Goal: Task Accomplishment & Management: Complete application form

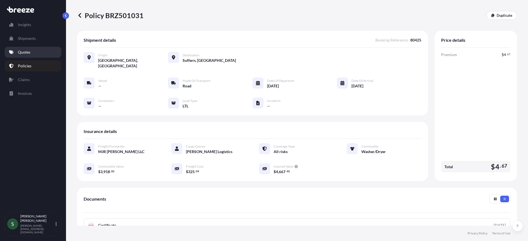
click at [18, 52] on p "Quotes" at bounding box center [24, 51] width 12 height 5
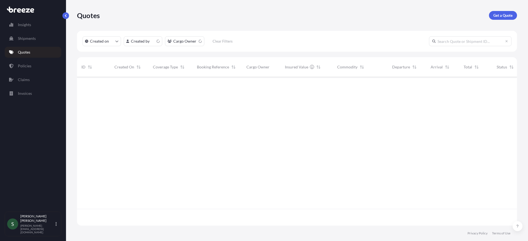
scroll to position [148, 436]
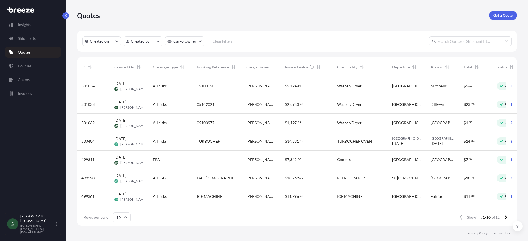
click at [331, 87] on div "$ 5 , 124 . 94" at bounding box center [306, 86] width 52 height 18
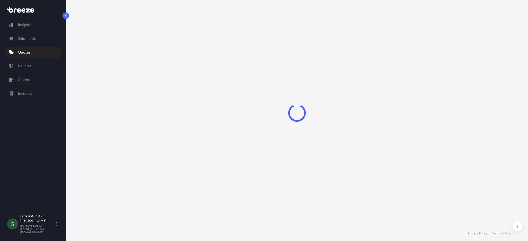
select select "Road"
select select "1"
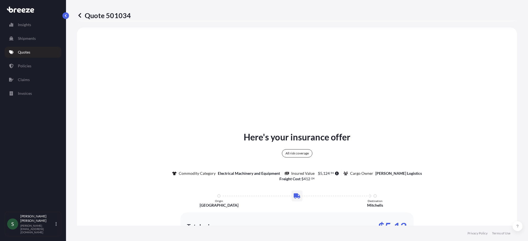
scroll to position [358, 0]
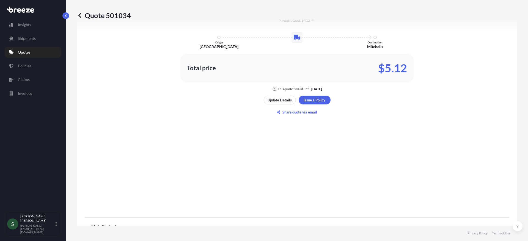
click at [310, 94] on div "Here's your insurance offer All risk coverage Commodity Category Electrical Mac…" at bounding box center [297, 44] width 424 height 335
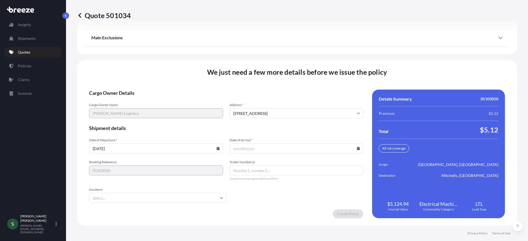
scroll to position [719, 0]
click at [218, 149] on icon at bounding box center [217, 147] width 3 height 3
click at [166, 88] on button "10" at bounding box center [168, 88] width 9 height 9
type input "[DATE]"
click at [353, 147] on input "Date of Arrival *" at bounding box center [296, 148] width 134 height 10
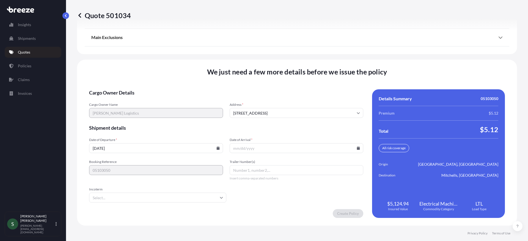
click at [353, 148] on input "Date of Arrival *" at bounding box center [296, 148] width 134 height 10
click at [357, 148] on icon at bounding box center [358, 147] width 3 height 3
click at [279, 100] on button "15" at bounding box center [281, 99] width 9 height 9
type input "[DATE]"
click at [311, 205] on form "Cargo Owner Details Cargo Owner Name [PERSON_NAME] Logistics Address * [STREET_…" at bounding box center [226, 153] width 274 height 129
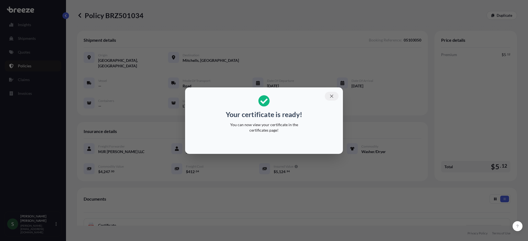
click at [332, 95] on icon "button" at bounding box center [331, 96] width 5 height 5
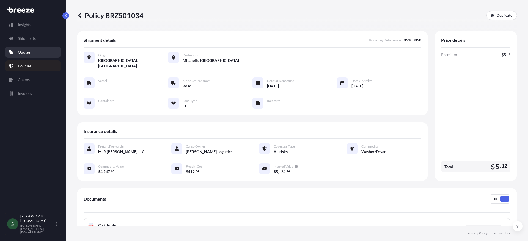
click at [23, 49] on link "Quotes" at bounding box center [33, 52] width 57 height 11
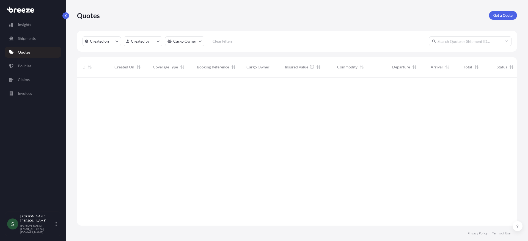
scroll to position [148, 436]
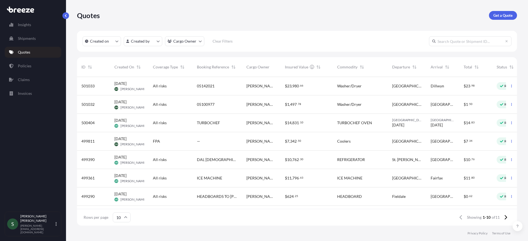
click at [322, 87] on div "$ 23 , 980 . 66" at bounding box center [306, 85] width 43 height 5
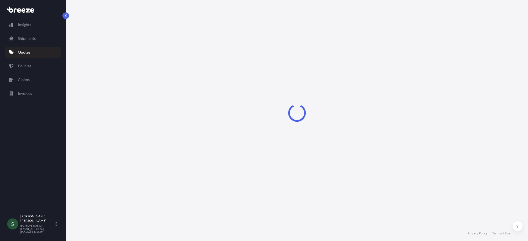
select select "Road"
select select "1"
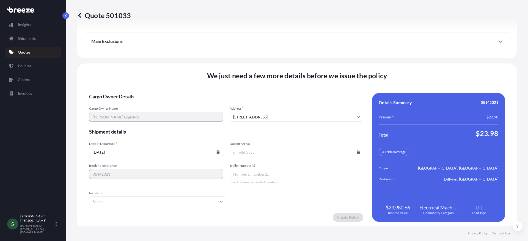
scroll to position [719, 0]
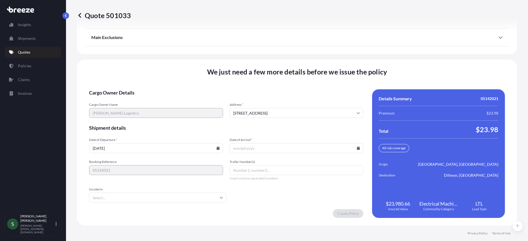
click at [164, 147] on input "[DATE]" at bounding box center [156, 148] width 134 height 10
click at [220, 148] on input "[DATE]" at bounding box center [156, 148] width 134 height 10
click at [218, 148] on icon at bounding box center [217, 147] width 3 height 3
click at [167, 89] on button "10" at bounding box center [168, 88] width 9 height 9
type input "[DATE]"
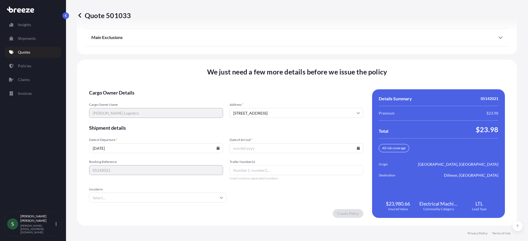
click at [357, 149] on icon at bounding box center [358, 147] width 3 height 3
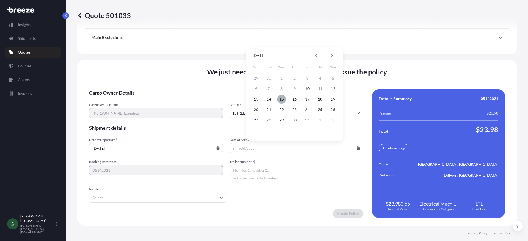
click at [279, 98] on button "15" at bounding box center [281, 99] width 9 height 9
type input "[DATE]"
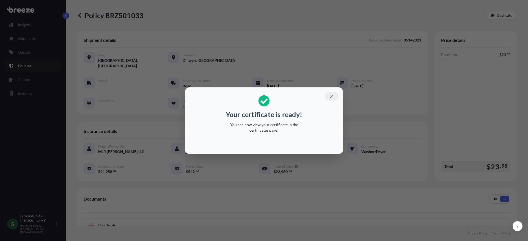
click at [331, 96] on icon "button" at bounding box center [331, 96] width 3 height 3
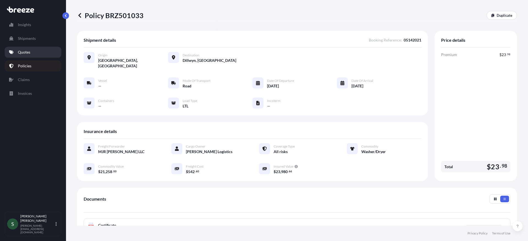
click at [24, 50] on p "Quotes" at bounding box center [24, 51] width 12 height 5
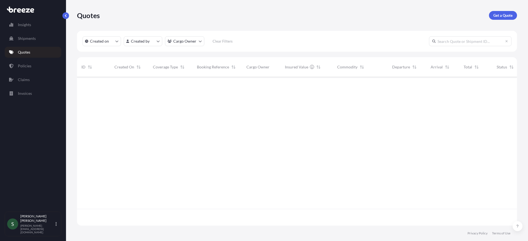
scroll to position [148, 436]
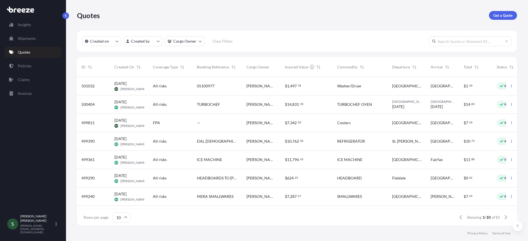
click at [227, 87] on div "05100977" at bounding box center [217, 85] width 41 height 5
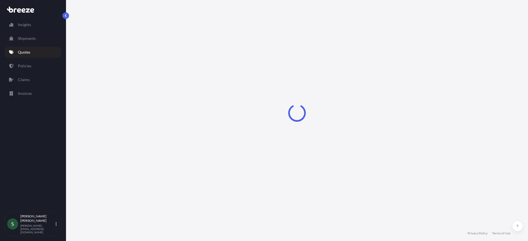
select select "Road"
select select "1"
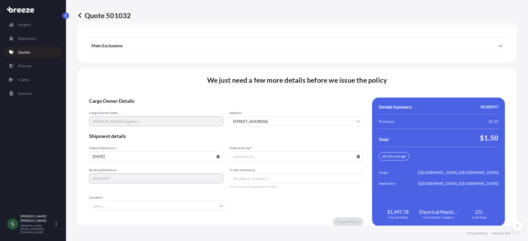
scroll to position [719, 0]
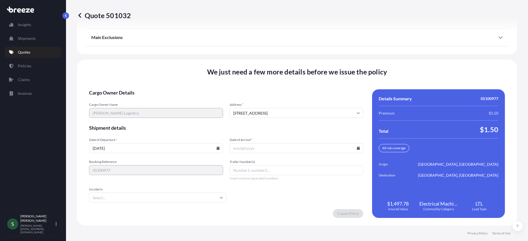
click at [218, 148] on icon at bounding box center [217, 147] width 3 height 3
click at [170, 89] on button "10" at bounding box center [168, 88] width 9 height 9
type input "[DATE]"
click at [357, 147] on icon at bounding box center [358, 147] width 3 height 3
click at [280, 101] on button "15" at bounding box center [281, 99] width 9 height 9
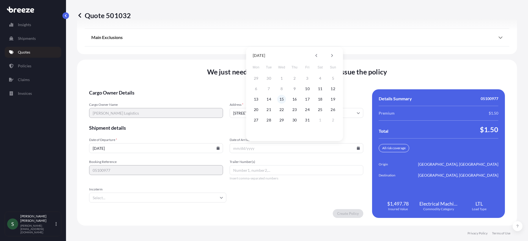
type input "[DATE]"
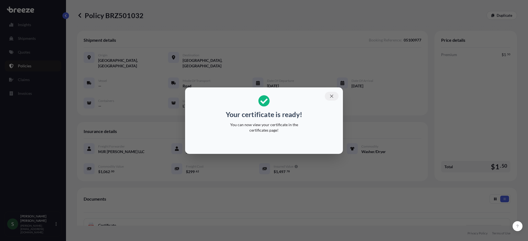
click at [330, 100] on button "button" at bounding box center [332, 96] width 14 height 9
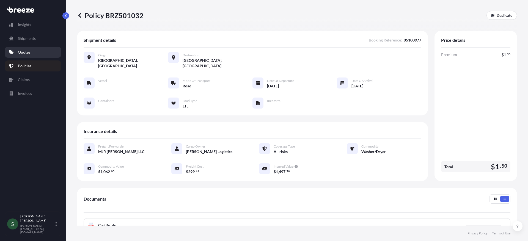
click at [31, 52] on link "Quotes" at bounding box center [33, 52] width 57 height 11
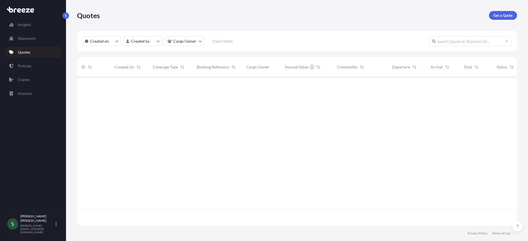
scroll to position [148, 436]
